Goal: Transaction & Acquisition: Purchase product/service

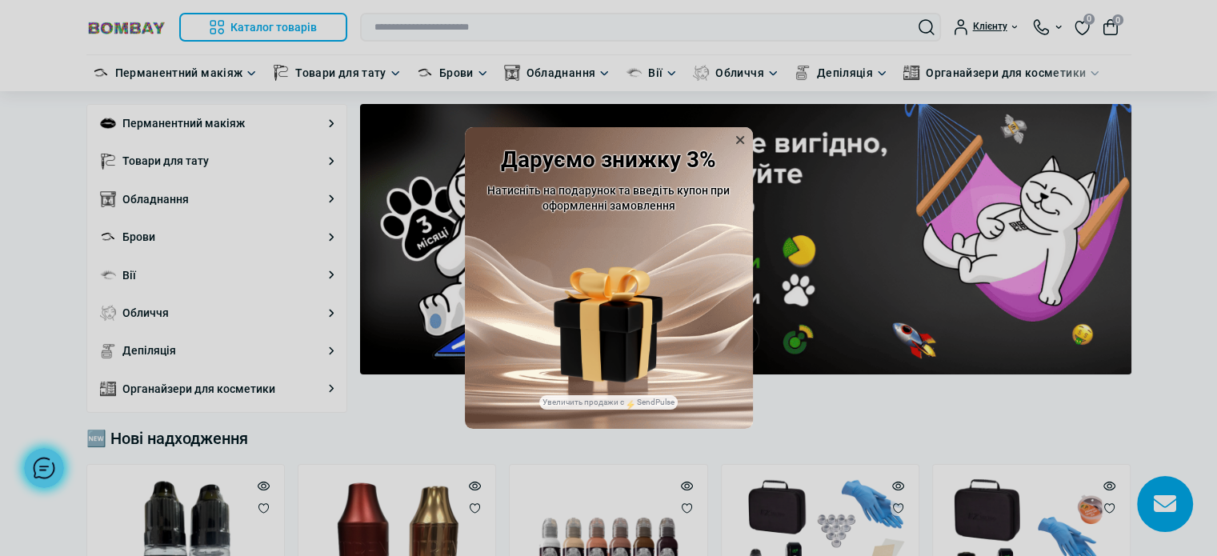
click at [746, 136] on icon at bounding box center [740, 140] width 16 height 16
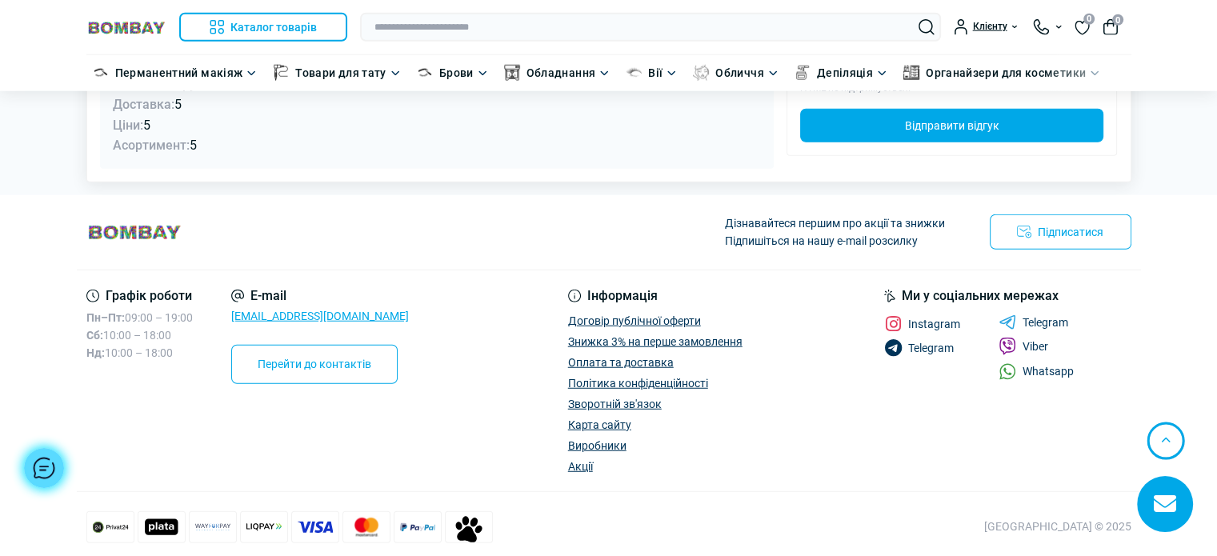
scroll to position [4159, 0]
click at [936, 319] on span "Instagram" at bounding box center [934, 324] width 52 height 11
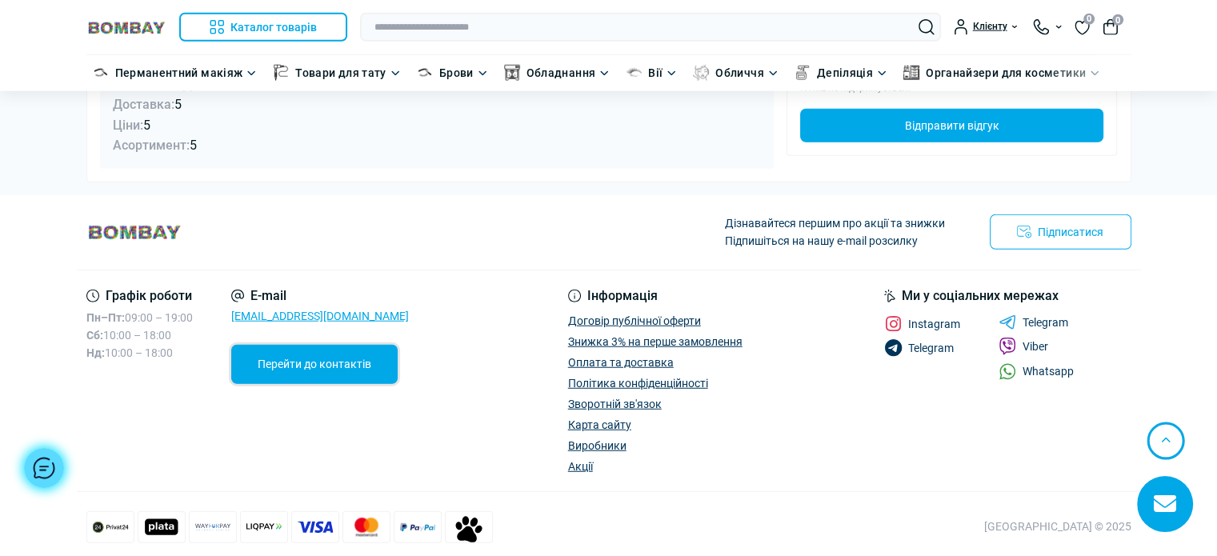
drag, startPoint x: 267, startPoint y: 353, endPoint x: 281, endPoint y: 347, distance: 15.0
click at [267, 353] on link "Перейти до контактів" at bounding box center [314, 364] width 166 height 38
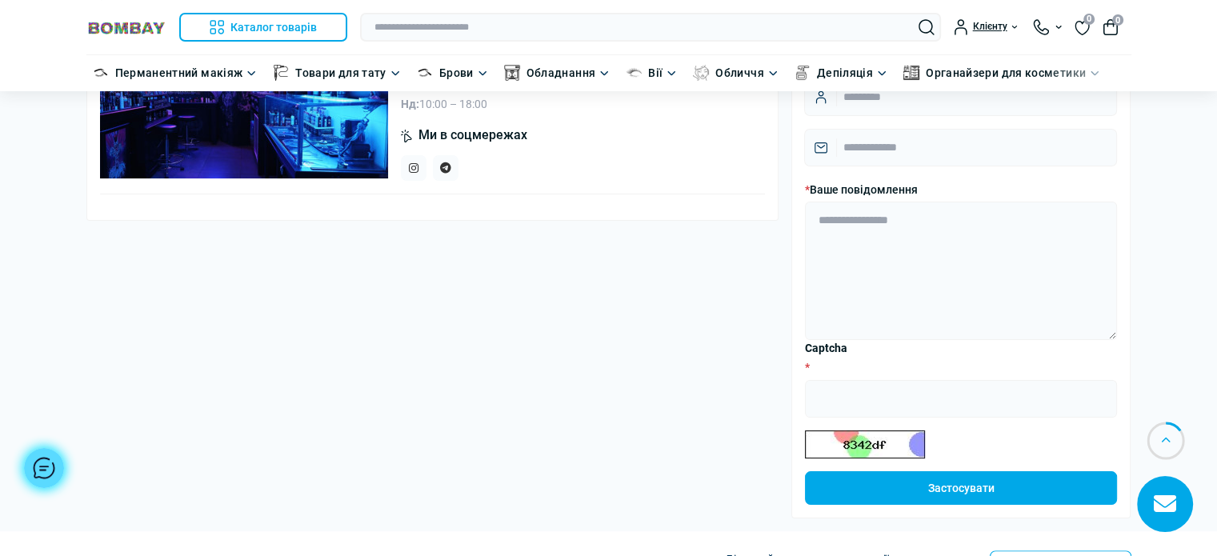
scroll to position [83, 0]
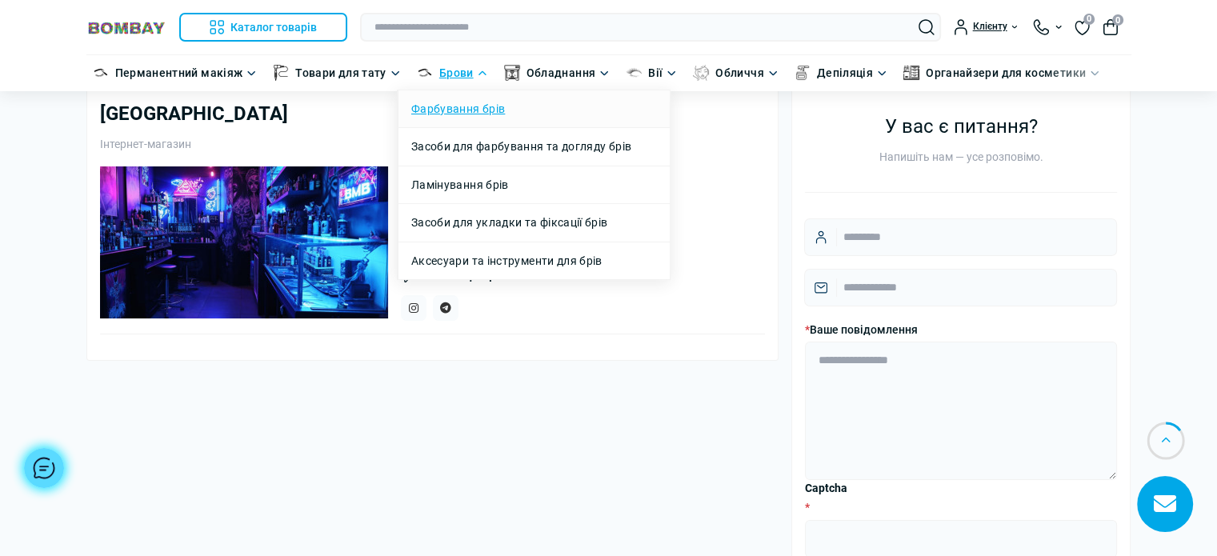
click at [463, 107] on link "Фарбування брів" at bounding box center [458, 109] width 94 height 18
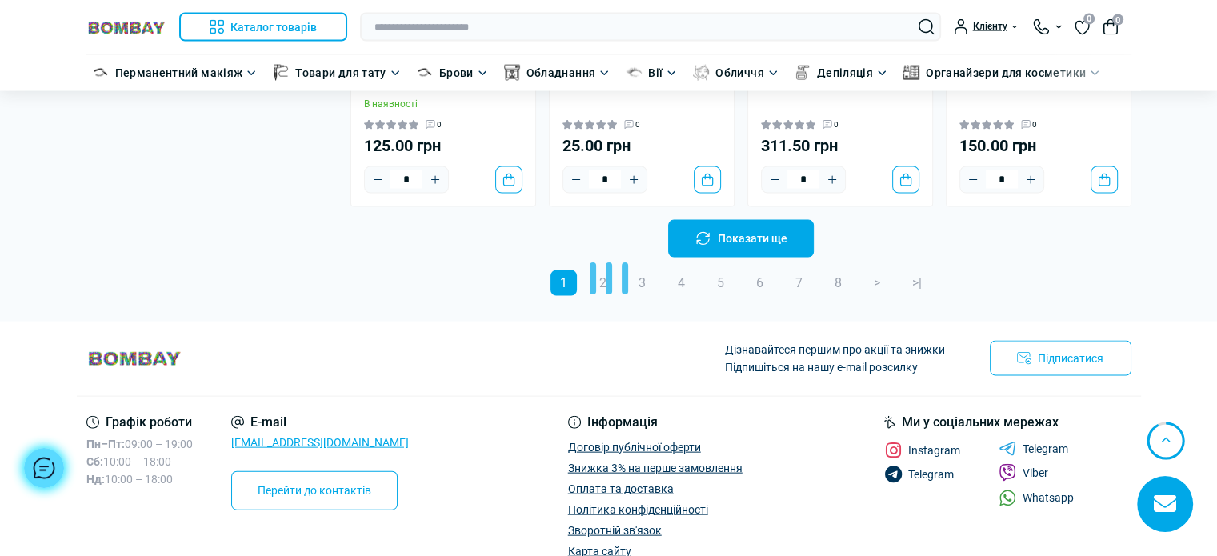
scroll to position [3470, 0]
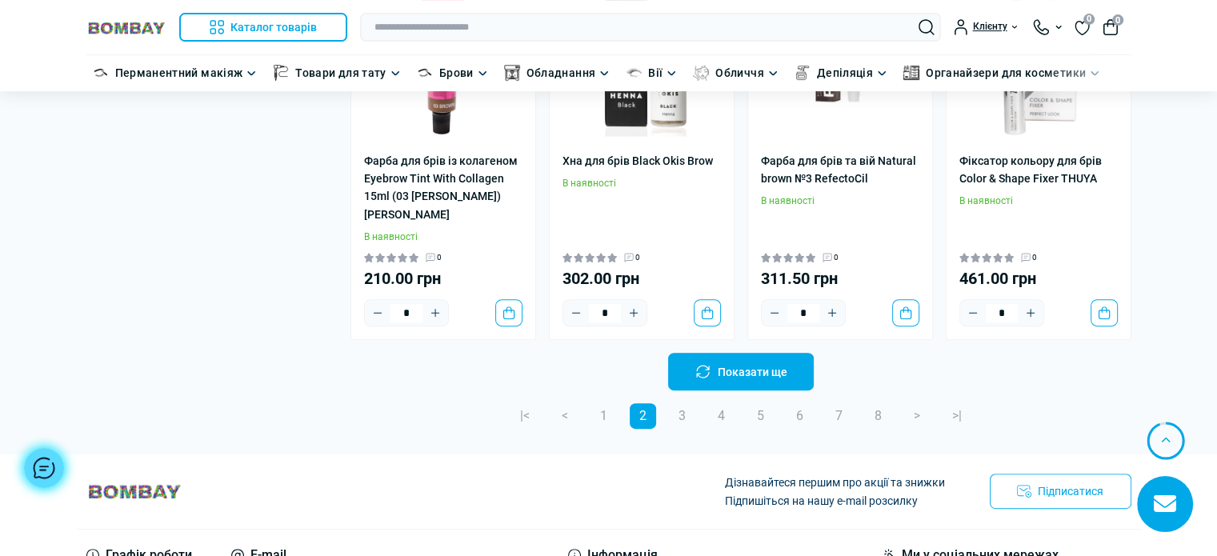
scroll to position [6755, 0]
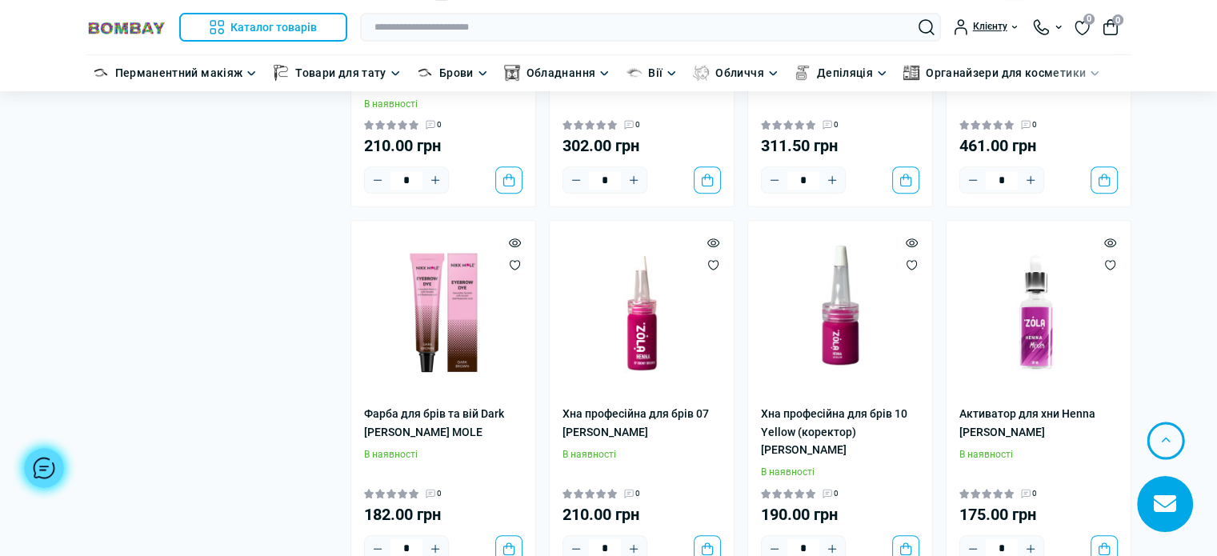
click at [160, 30] on img at bounding box center [126, 27] width 80 height 15
click at [156, 27] on img at bounding box center [126, 27] width 80 height 15
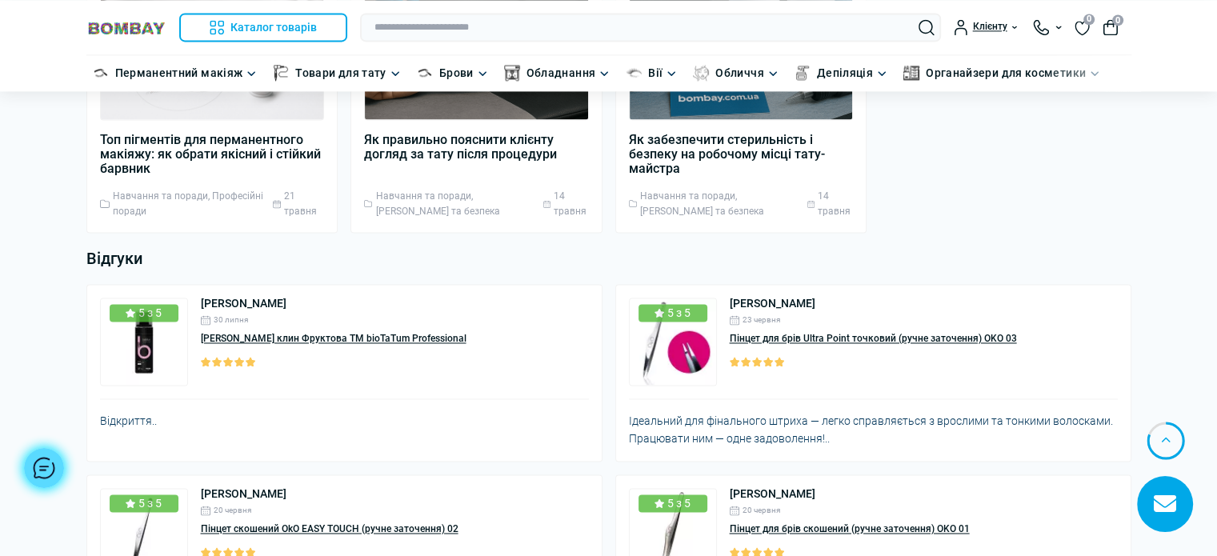
scroll to position [4159, 0]
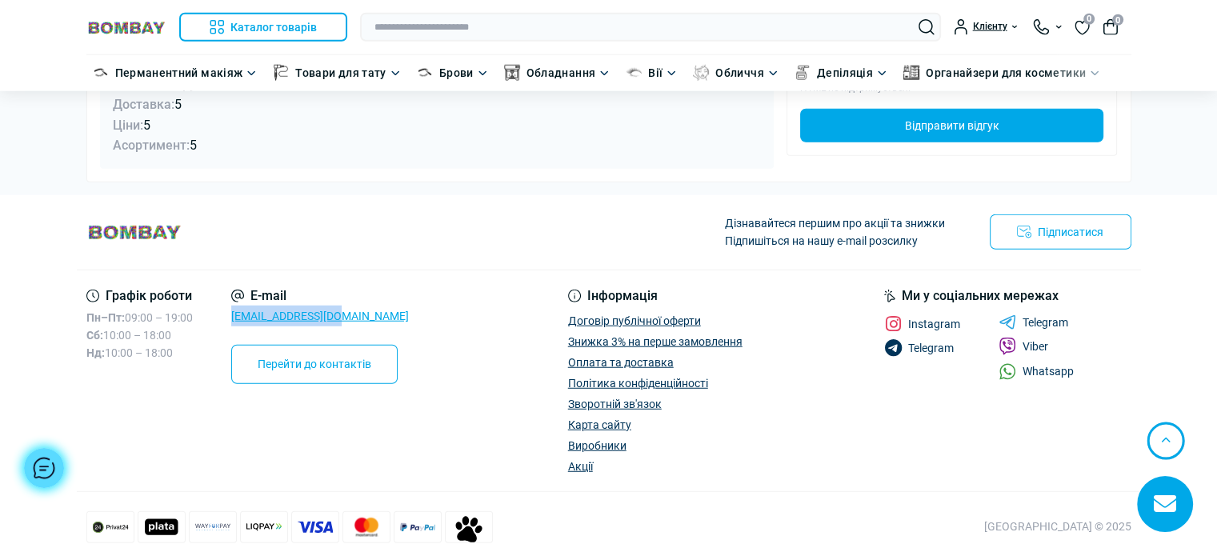
drag, startPoint x: 235, startPoint y: 320, endPoint x: 362, endPoint y: 316, distance: 127.3
click at [362, 316] on div "E-mail uabombay@gmail.com Перейти до контактів" at bounding box center [320, 337] width 178 height 94
copy link "[EMAIL_ADDRESS][DOMAIN_NAME]"
click at [1015, 348] on span at bounding box center [1008, 347] width 18 height 18
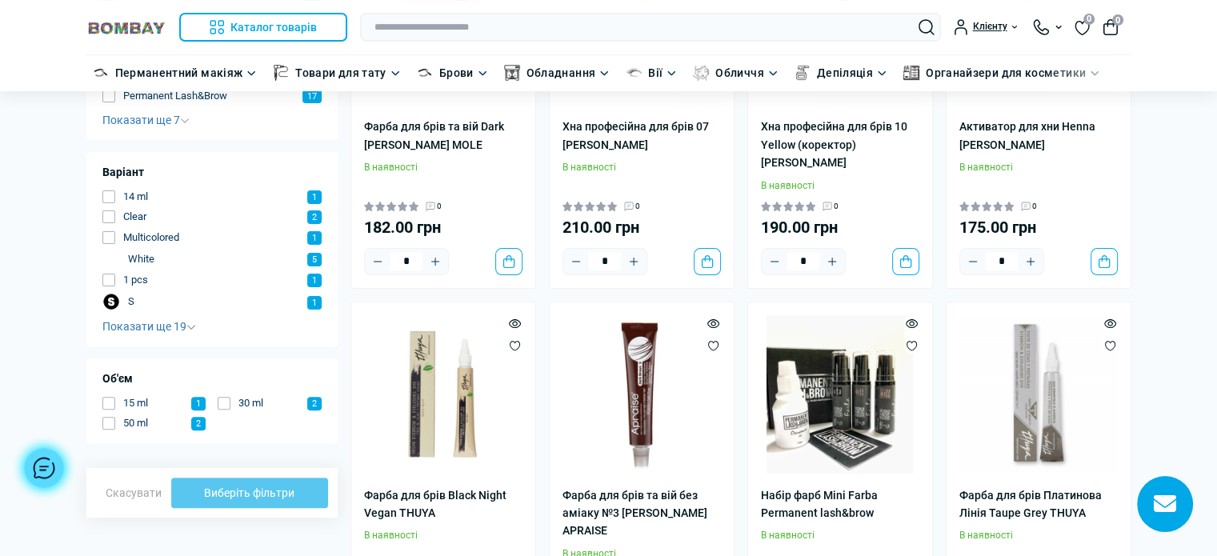
scroll to position [1174, 0]
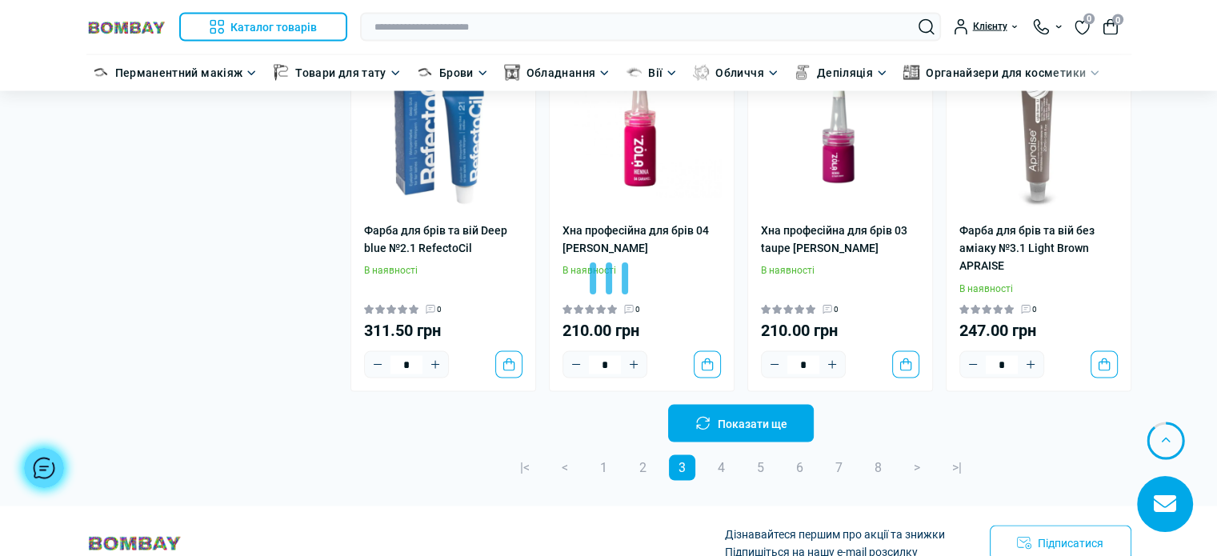
scroll to position [3459, 0]
